Goal: Navigation & Orientation: Find specific page/section

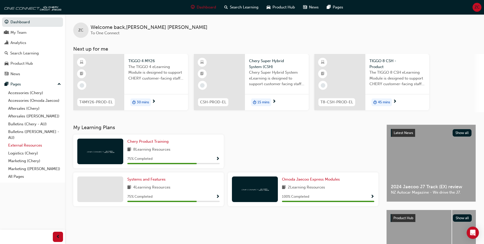
click at [25, 144] on link "External Resources" at bounding box center [34, 145] width 57 height 8
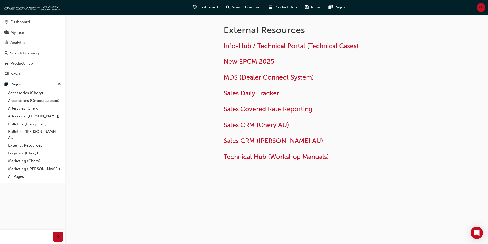
click at [259, 91] on span "Sales Daily Tracker" at bounding box center [252, 93] width 56 height 8
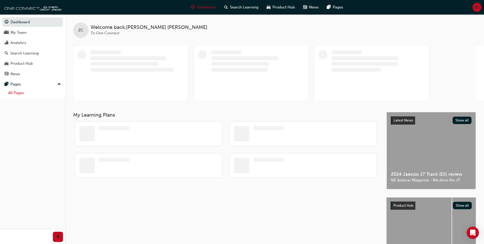
click at [25, 93] on link "All Pages" at bounding box center [34, 93] width 57 height 8
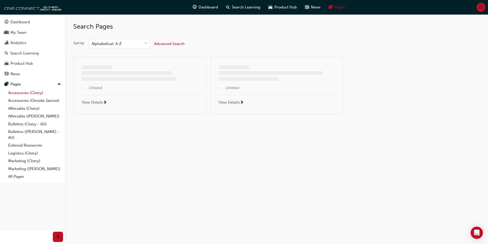
click at [19, 93] on link "Accessories (Chery)" at bounding box center [34, 93] width 57 height 8
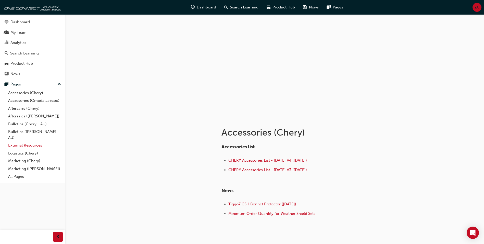
click at [29, 147] on link "External Resources" at bounding box center [34, 145] width 57 height 8
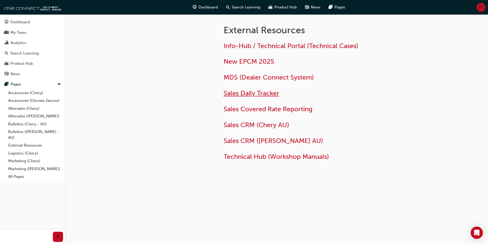
click at [254, 94] on span "Sales Daily Tracker" at bounding box center [252, 93] width 56 height 8
click at [33, 100] on link "Accessories (Omoda Jaecoo)" at bounding box center [34, 100] width 57 height 8
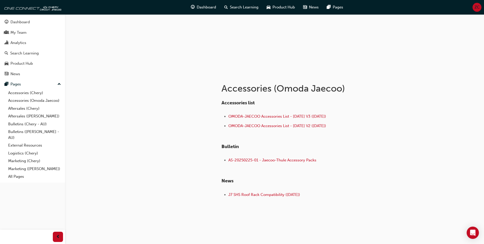
scroll to position [48, 0]
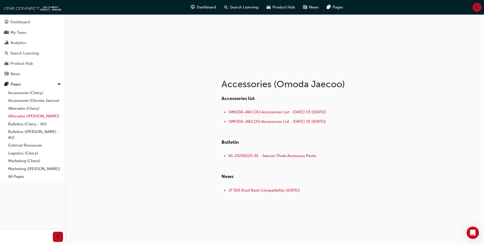
click at [40, 116] on link "Aftersales ([PERSON_NAME])" at bounding box center [34, 116] width 57 height 8
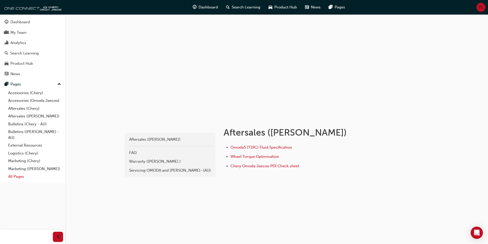
click at [19, 177] on link "All Pages" at bounding box center [34, 176] width 57 height 8
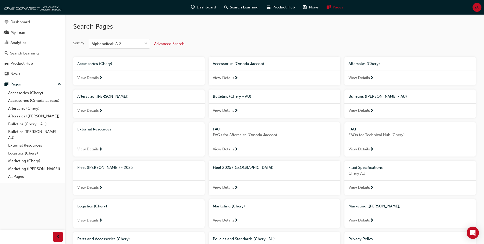
click at [120, 132] on div "External Resources" at bounding box center [138, 129] width 123 height 6
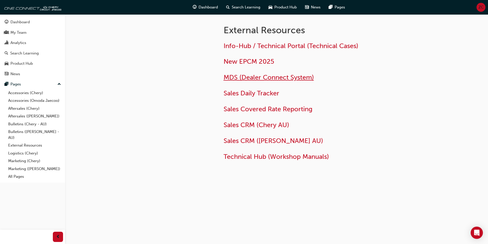
click at [248, 77] on span "MDS (Dealer Connect System)" at bounding box center [269, 77] width 90 height 8
